Goal: Information Seeking & Learning: Compare options

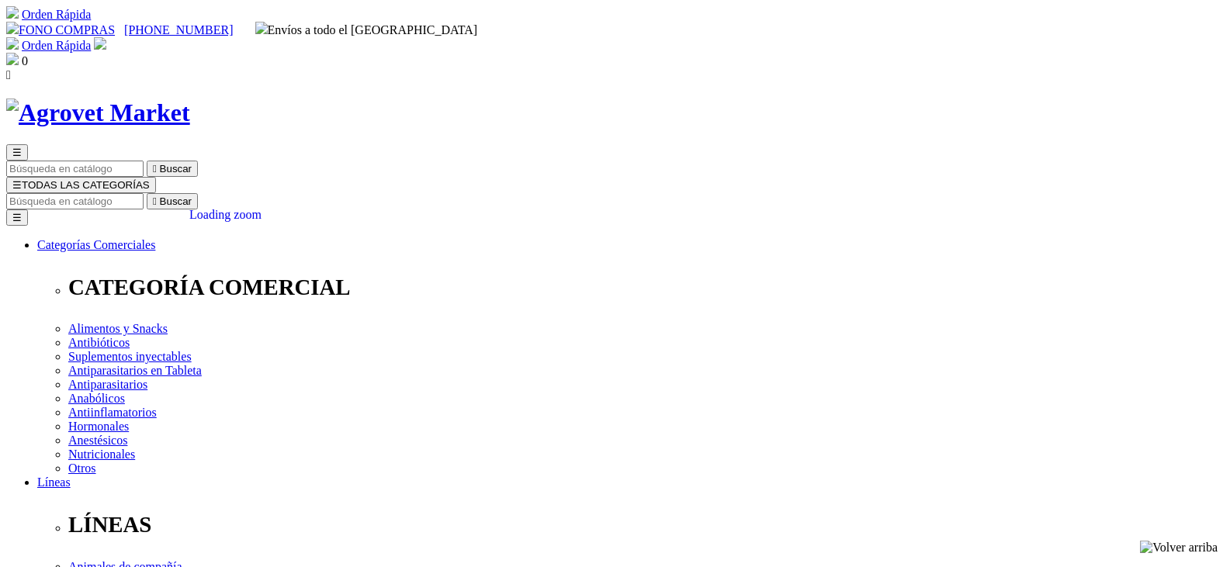
click at [144, 193] on input "Buscar" at bounding box center [74, 201] width 137 height 16
type input "shampoo"
click at [147, 193] on button " Buscar" at bounding box center [172, 201] width 51 height 16
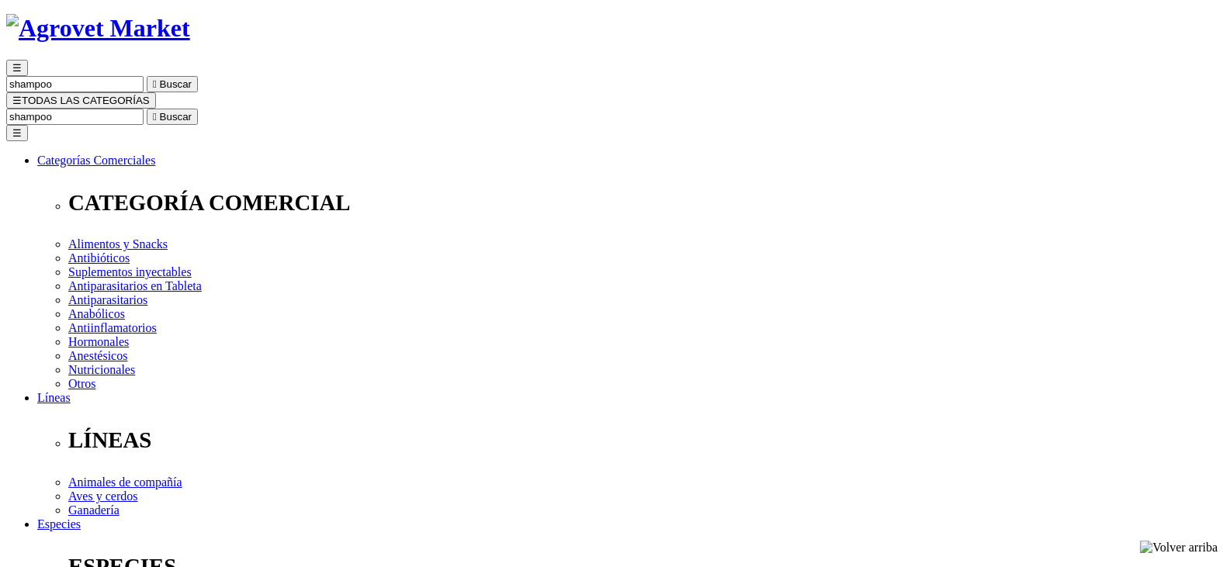
scroll to position [78, 0]
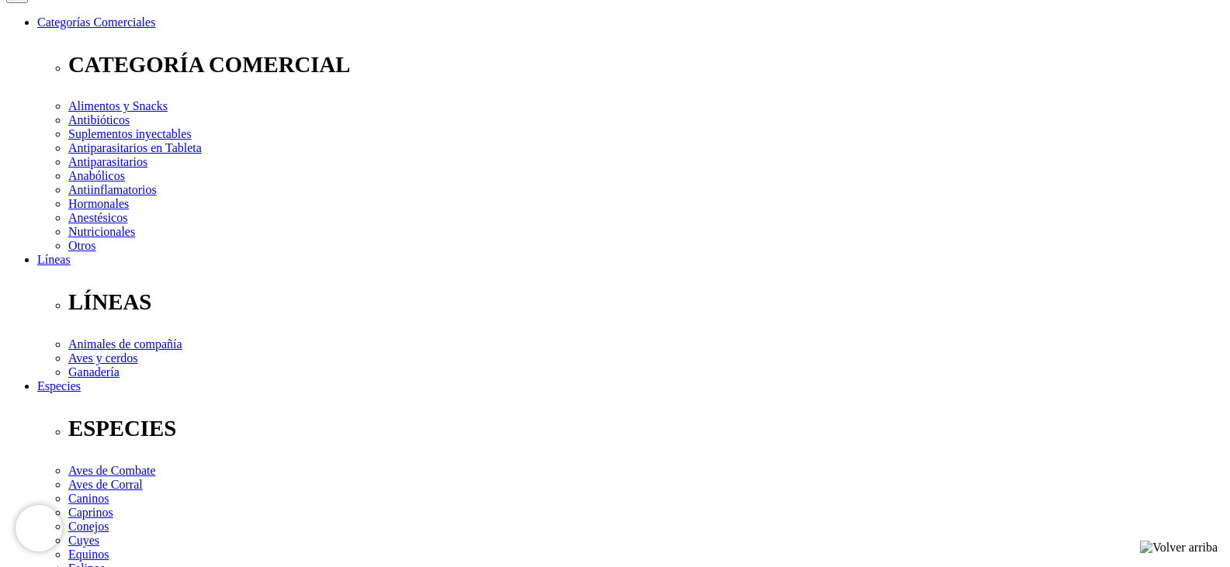
scroll to position [155, 0]
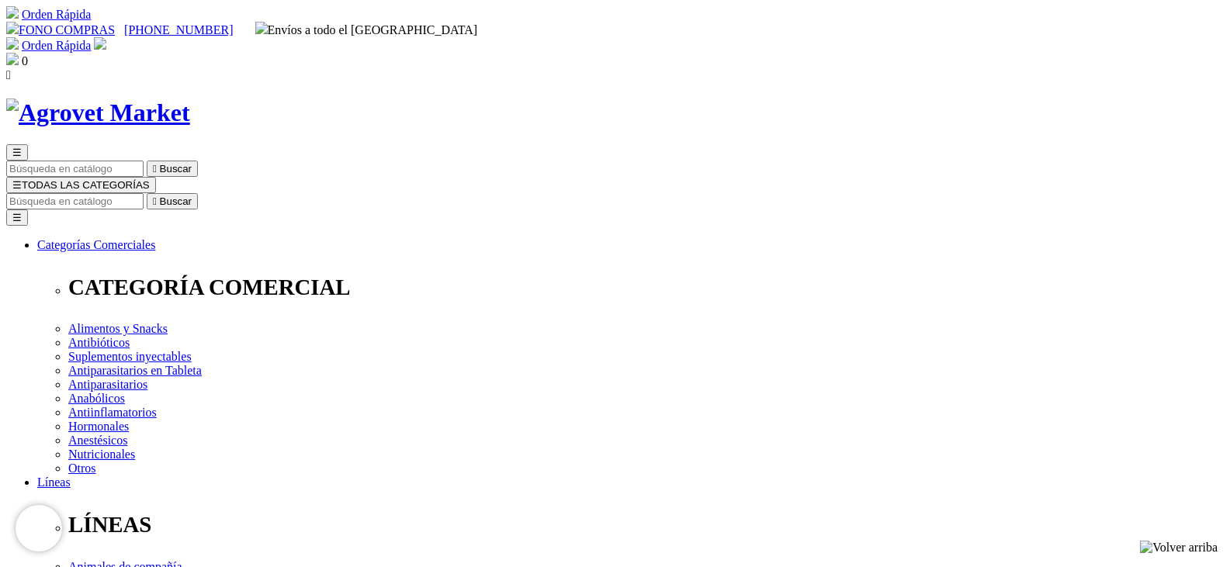
drag, startPoint x: 614, startPoint y: 85, endPoint x: 628, endPoint y: 85, distance: 14.0
click at [144, 193] on input "Buscar" at bounding box center [74, 201] width 137 height 16
type input "shampoo hipoalergenico"
click at [463, 193] on button " Buscar" at bounding box center [488, 201] width 51 height 16
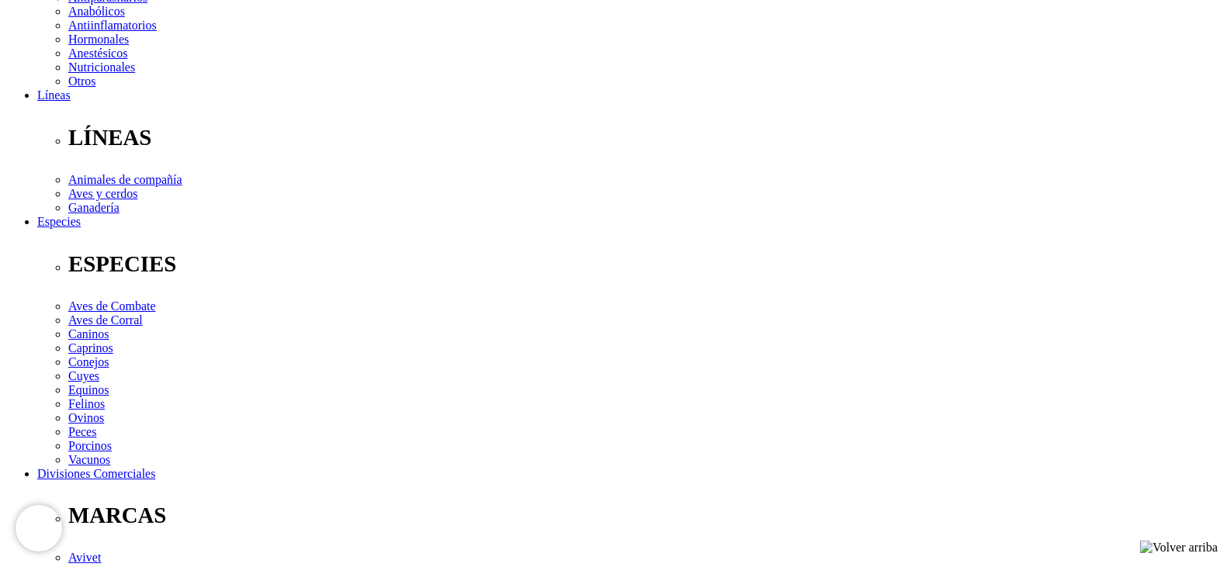
scroll to position [388, 0]
